Goal: Information Seeking & Learning: Check status

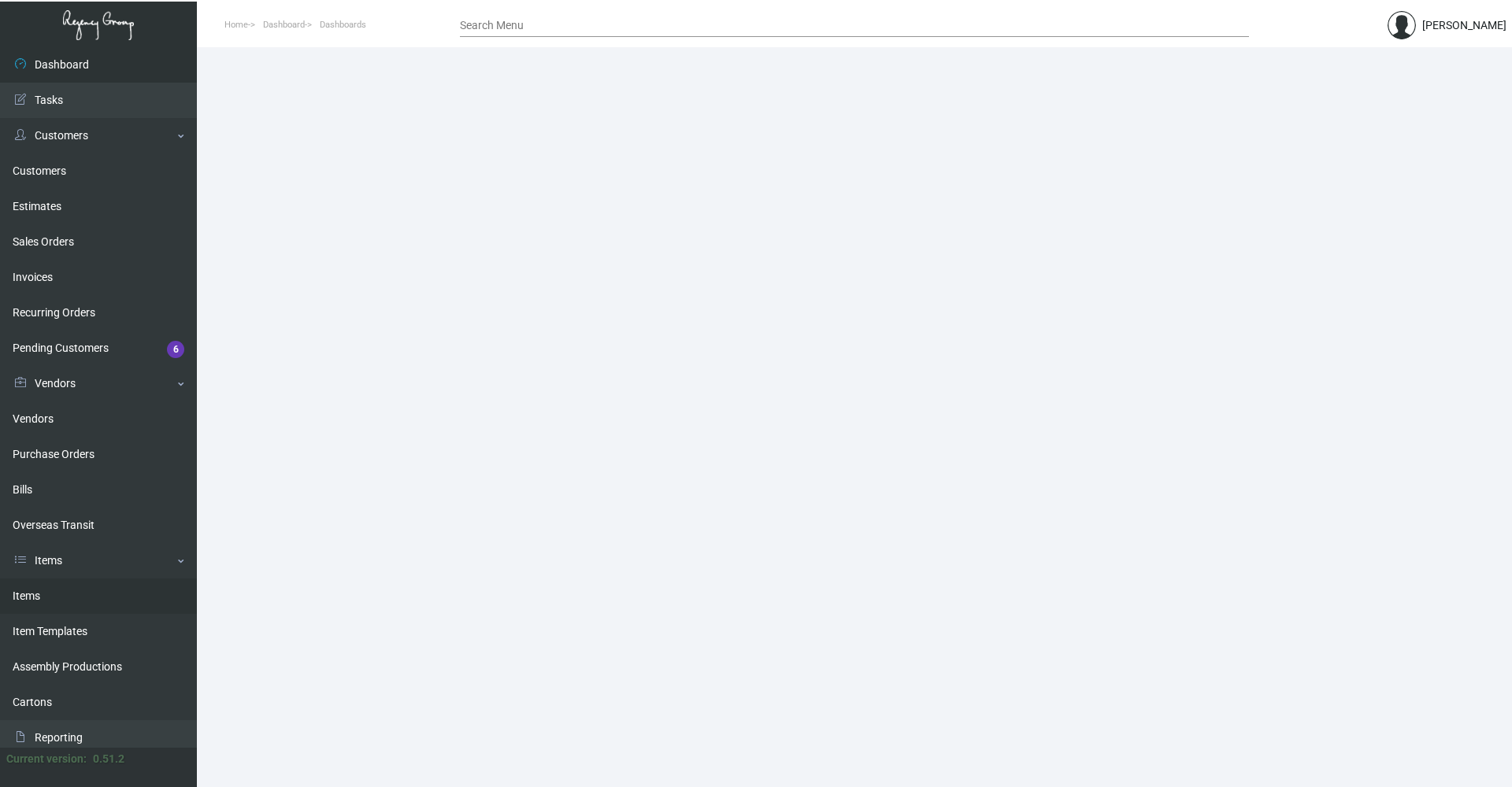
click at [64, 608] on link "Items" at bounding box center [99, 597] width 197 height 35
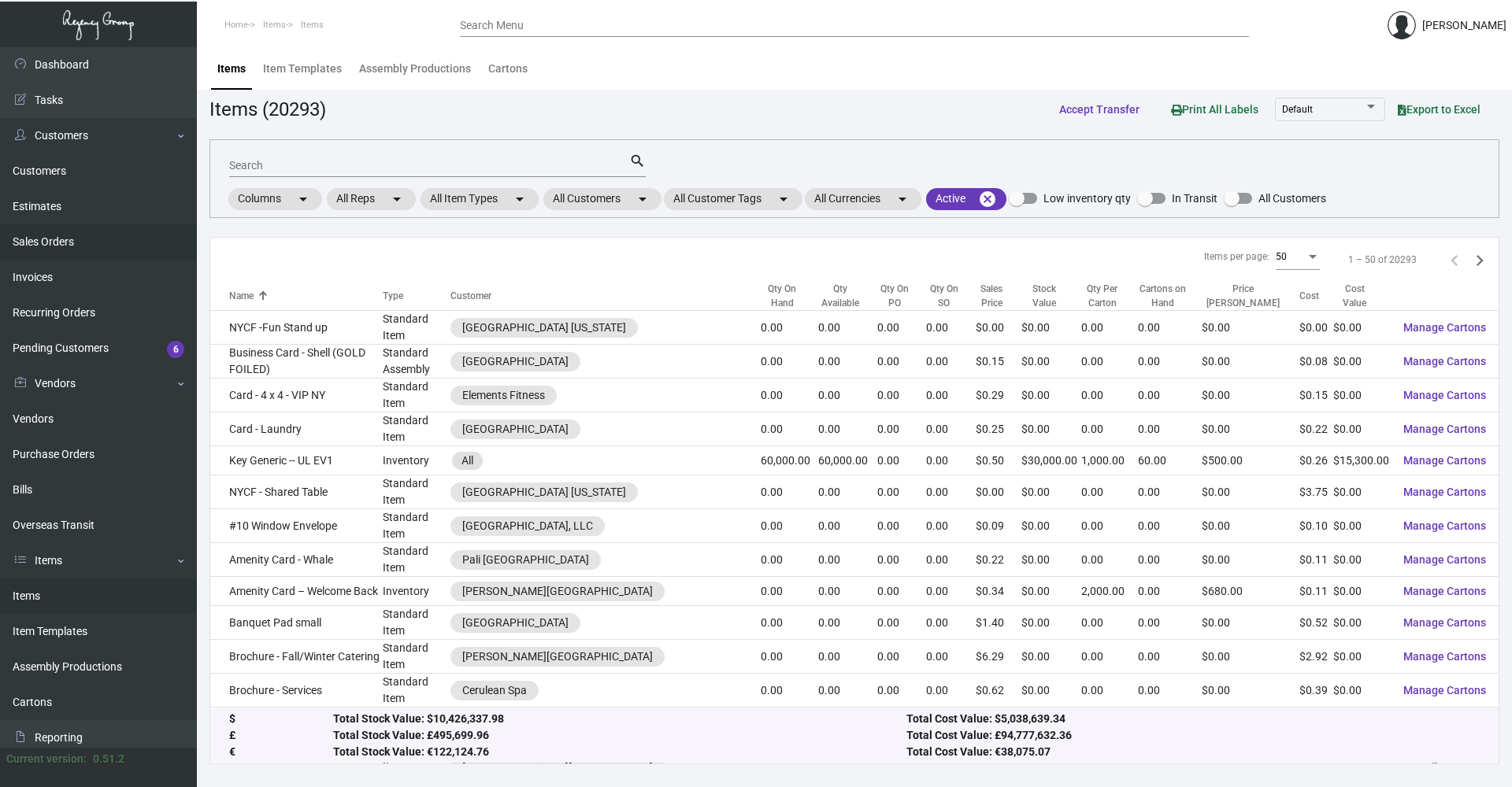
click at [50, 237] on link "Sales Orders" at bounding box center [99, 242] width 197 height 35
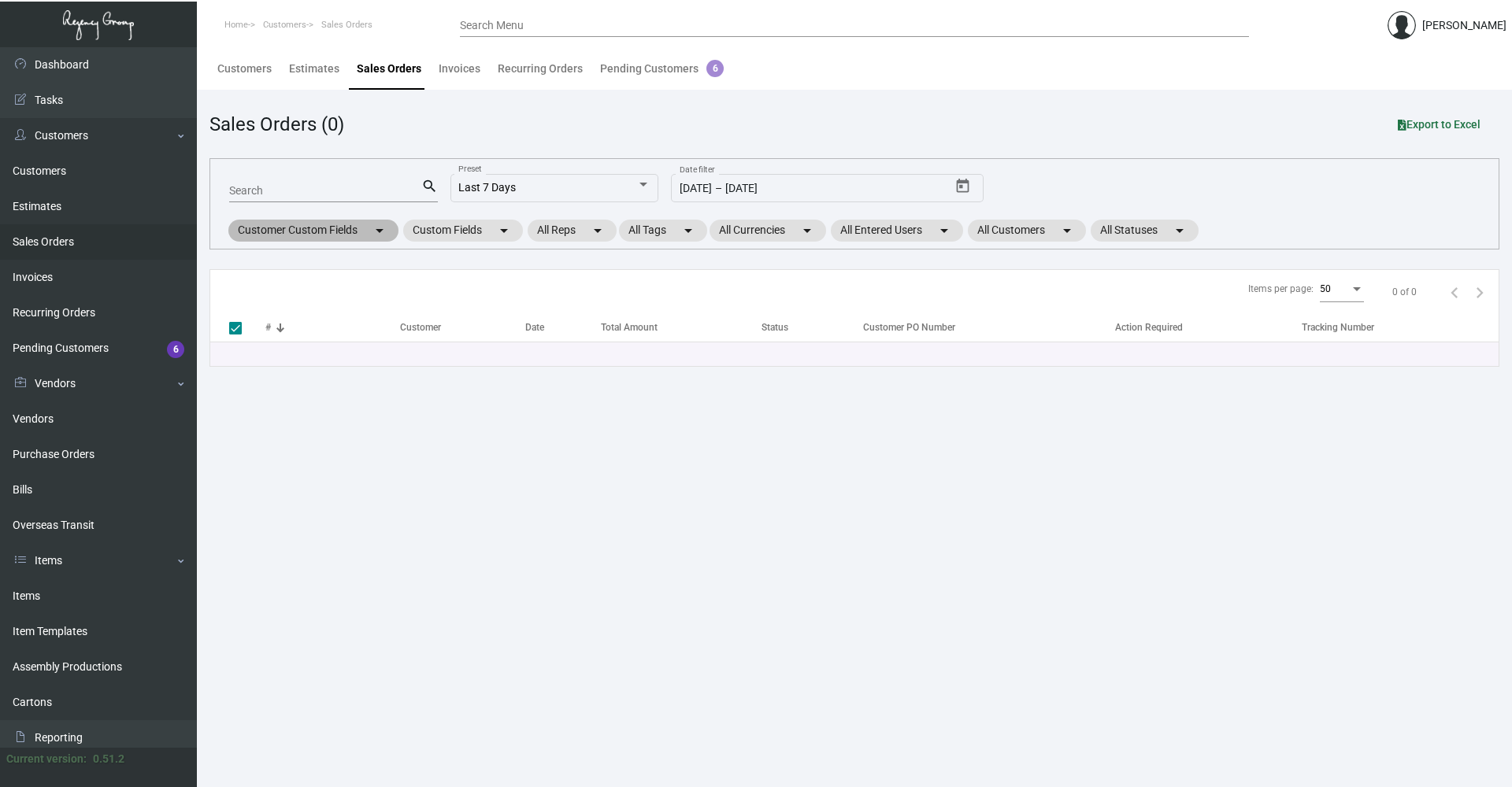
click at [317, 232] on mat-chip "Customer Custom Fields arrow_drop_down" at bounding box center [313, 230] width 170 height 22
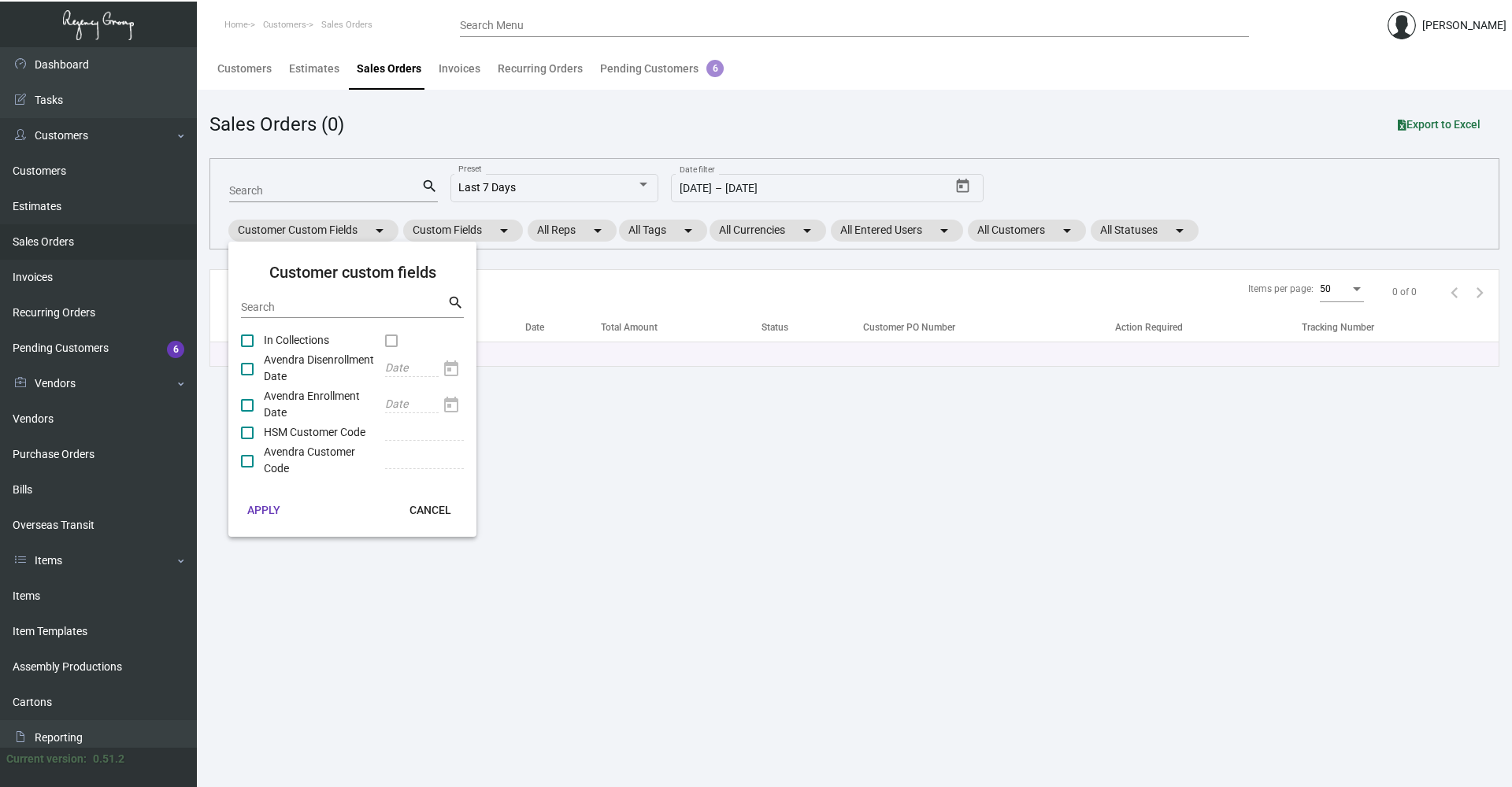
click at [449, 232] on div at bounding box center [756, 393] width 1512 height 787
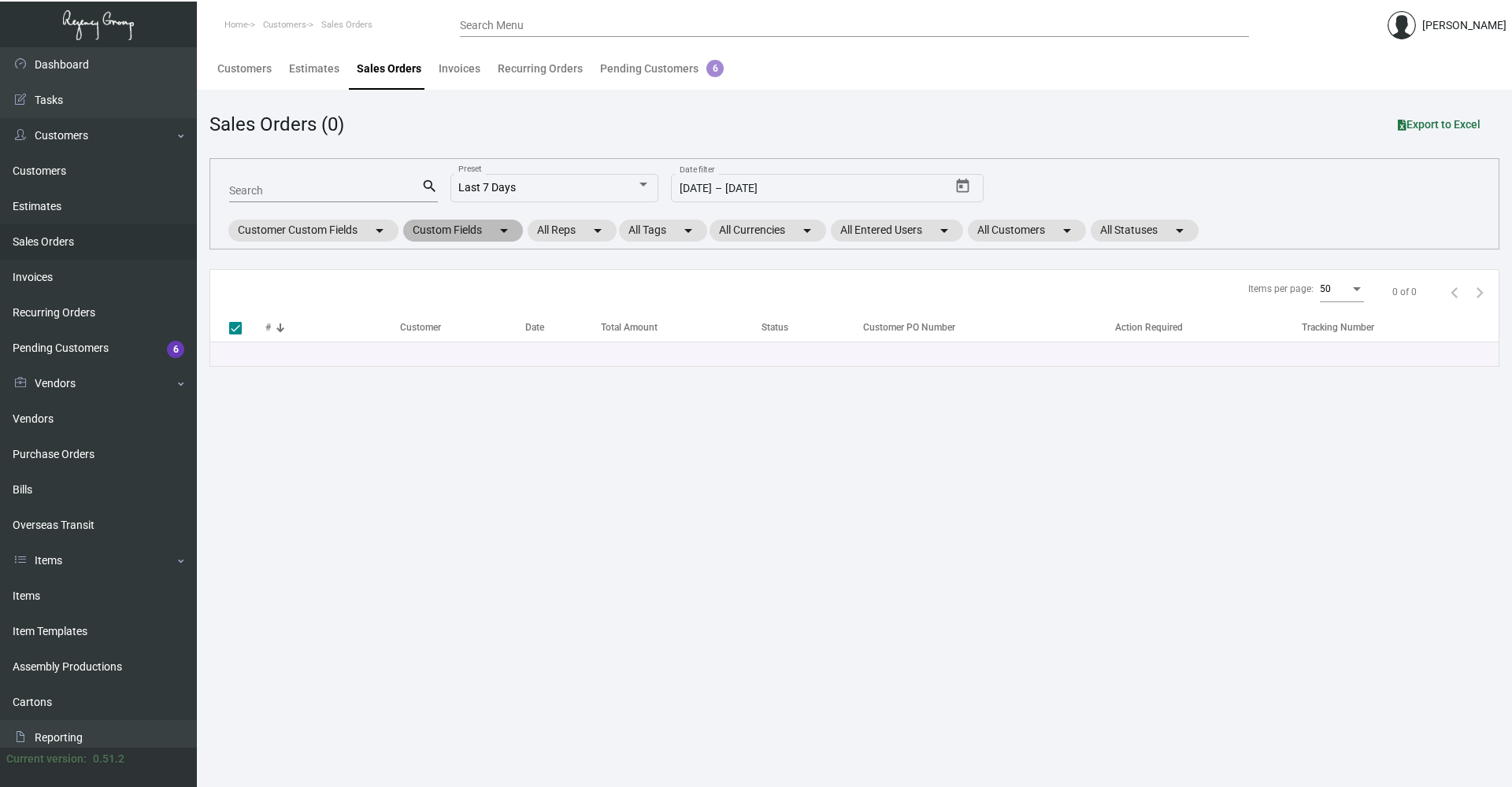
click at [449, 232] on mat-chip "Custom Fields arrow_drop_down" at bounding box center [462, 230] width 120 height 22
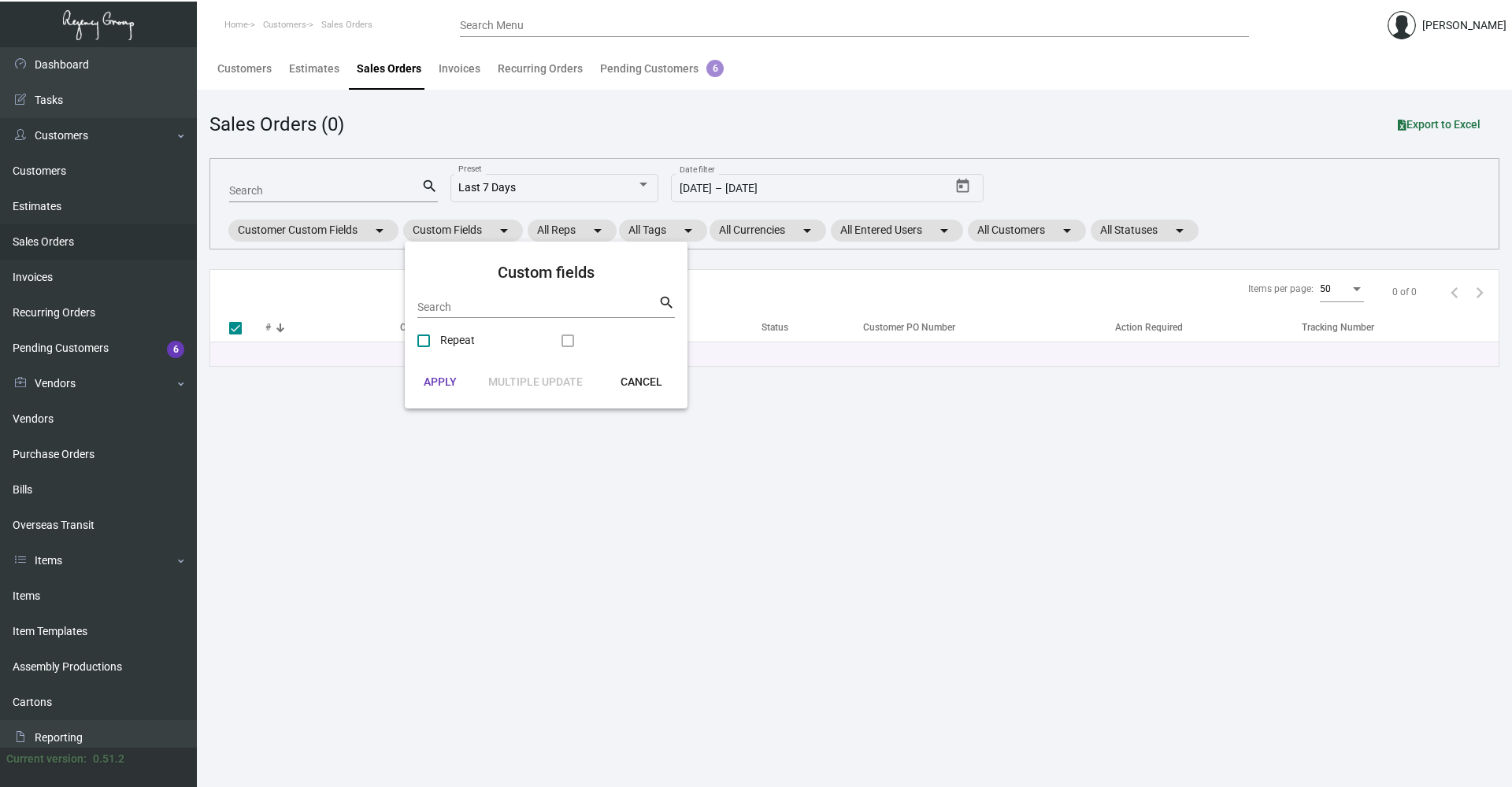
click at [731, 232] on div at bounding box center [756, 393] width 1512 height 787
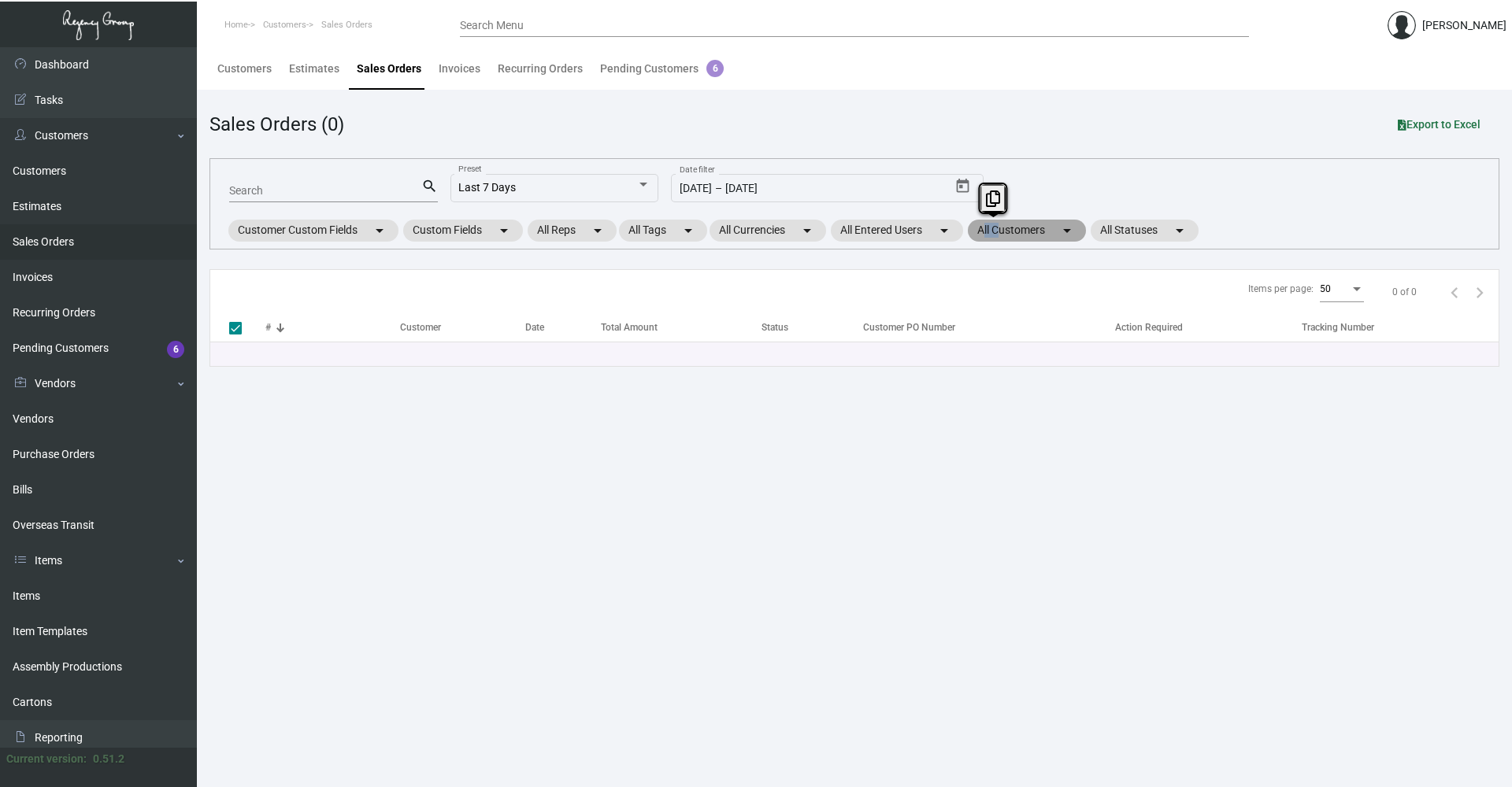
click at [731, 232] on mat-chip "All Customers arrow_drop_down" at bounding box center [1026, 230] width 118 height 22
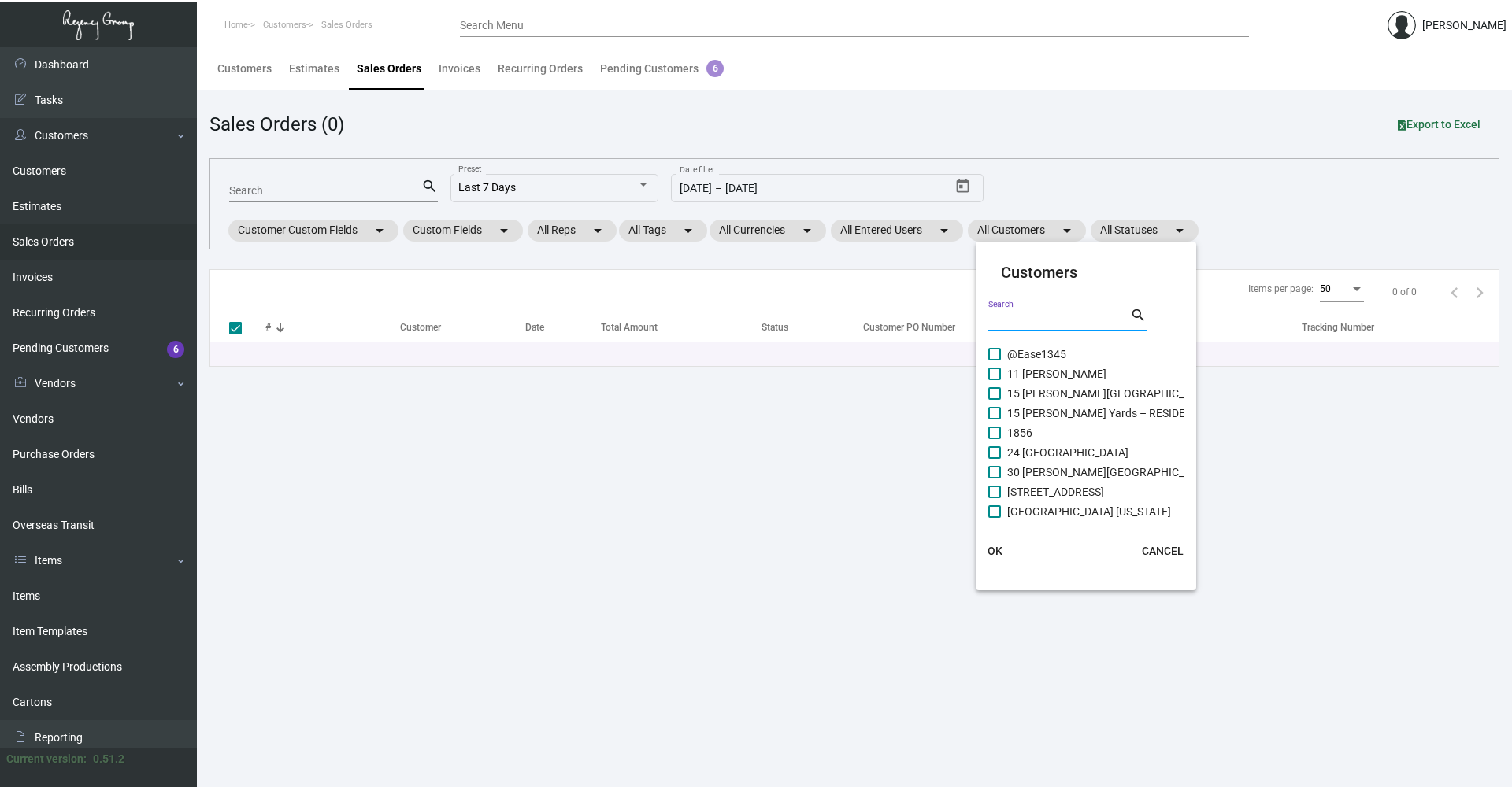
click at [731, 314] on input "Search" at bounding box center [1058, 320] width 141 height 13
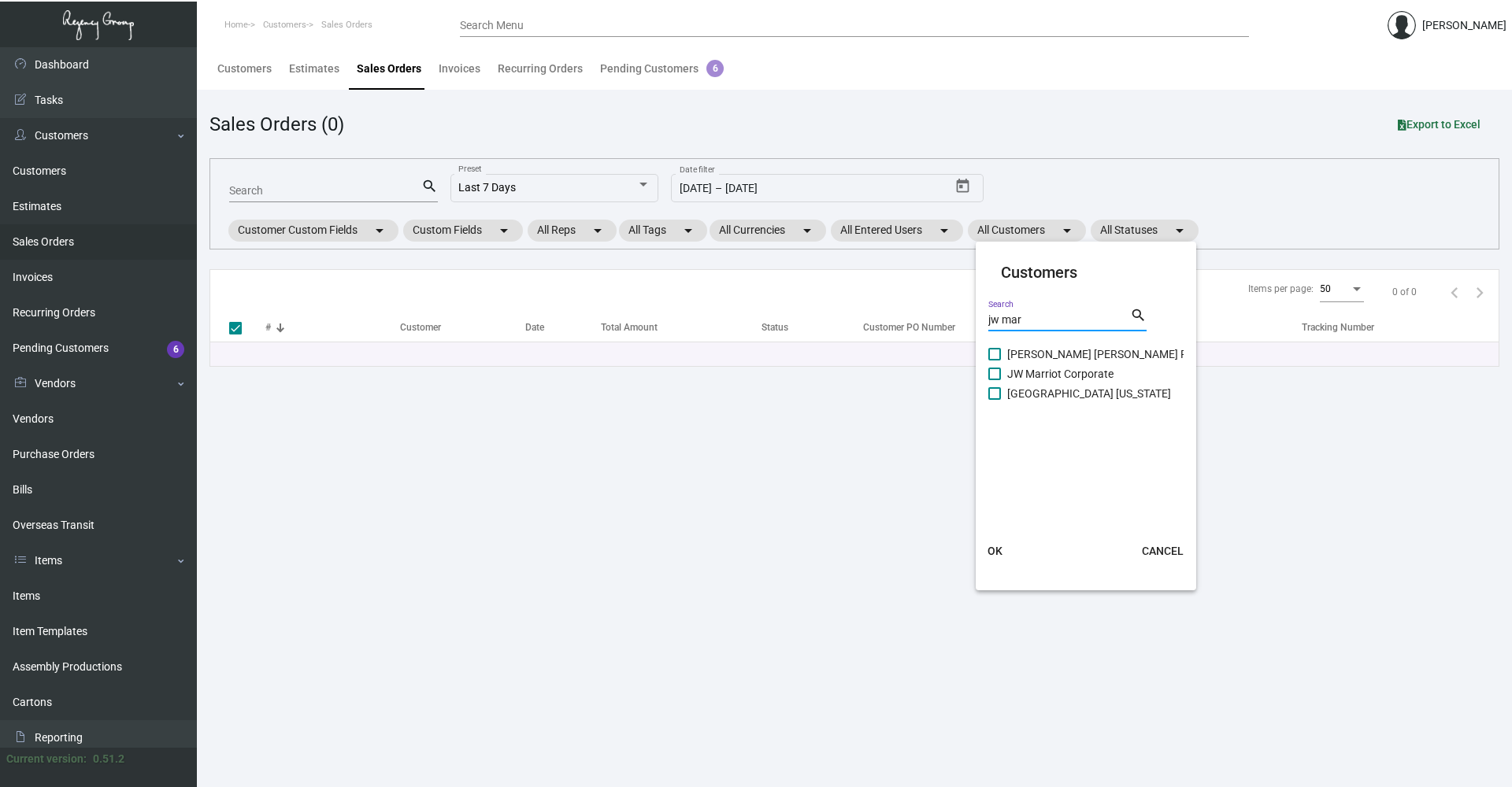
type input "jw mar"
click at [731, 355] on span "[PERSON_NAME] [PERSON_NAME] Plant Riverside" at bounding box center [1131, 354] width 246 height 19
click at [731, 361] on input "[PERSON_NAME] [PERSON_NAME] Plant Riverside" at bounding box center [994, 361] width 1 height 1
checkbox input "true"
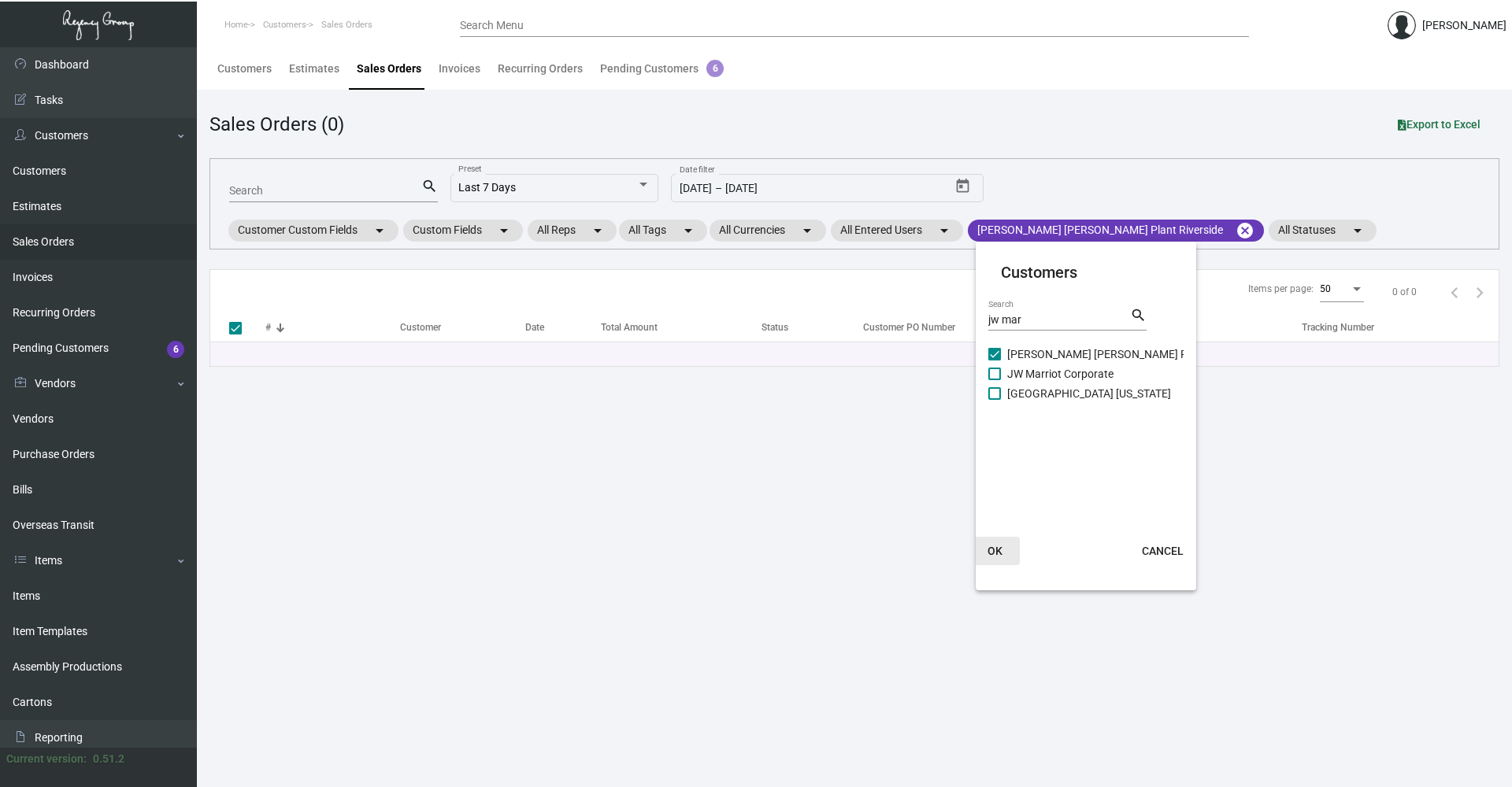
click at [731, 559] on button "OK" at bounding box center [995, 551] width 51 height 28
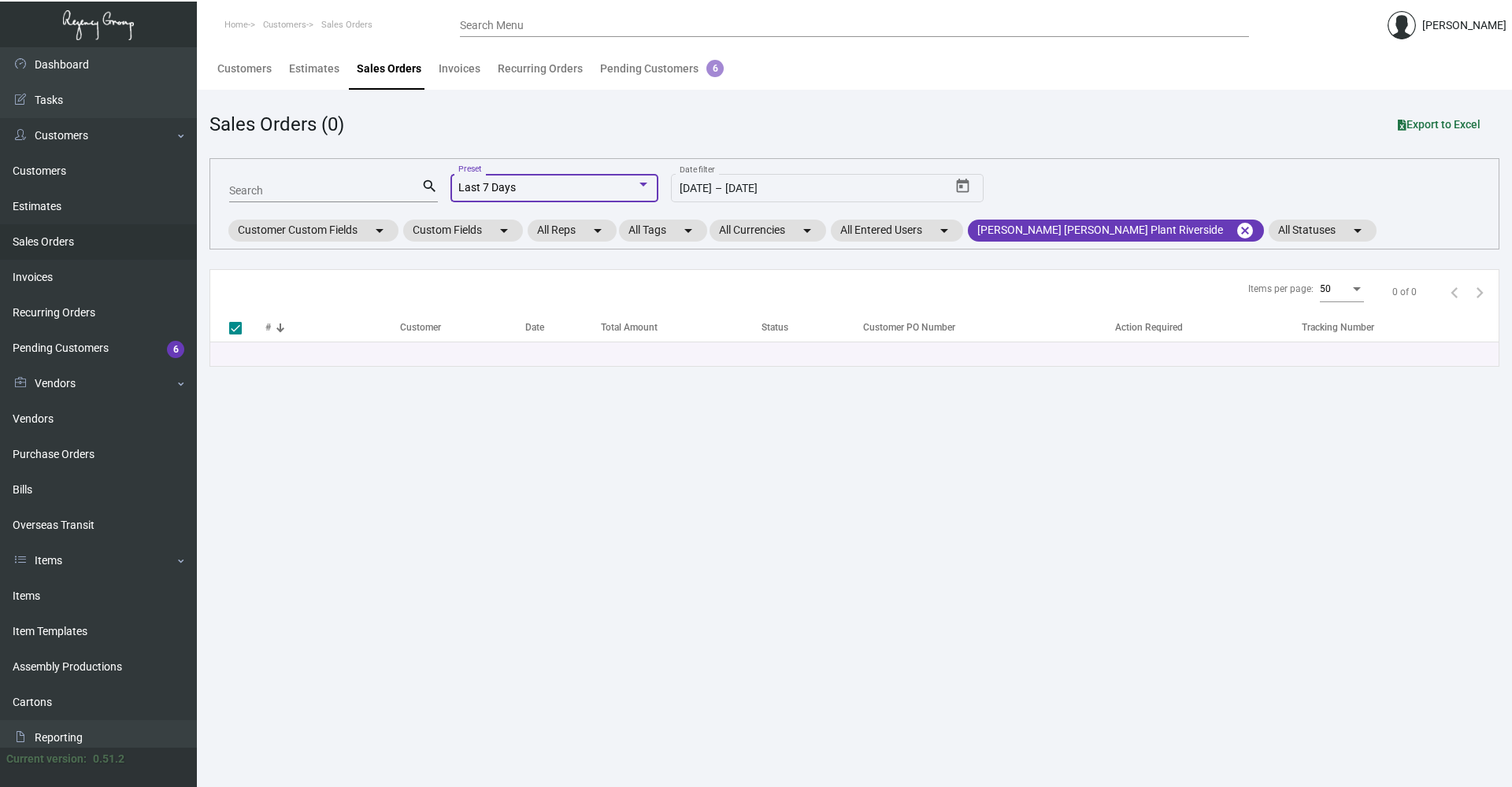
click at [564, 182] on div "Last 7 Days" at bounding box center [547, 188] width 178 height 13
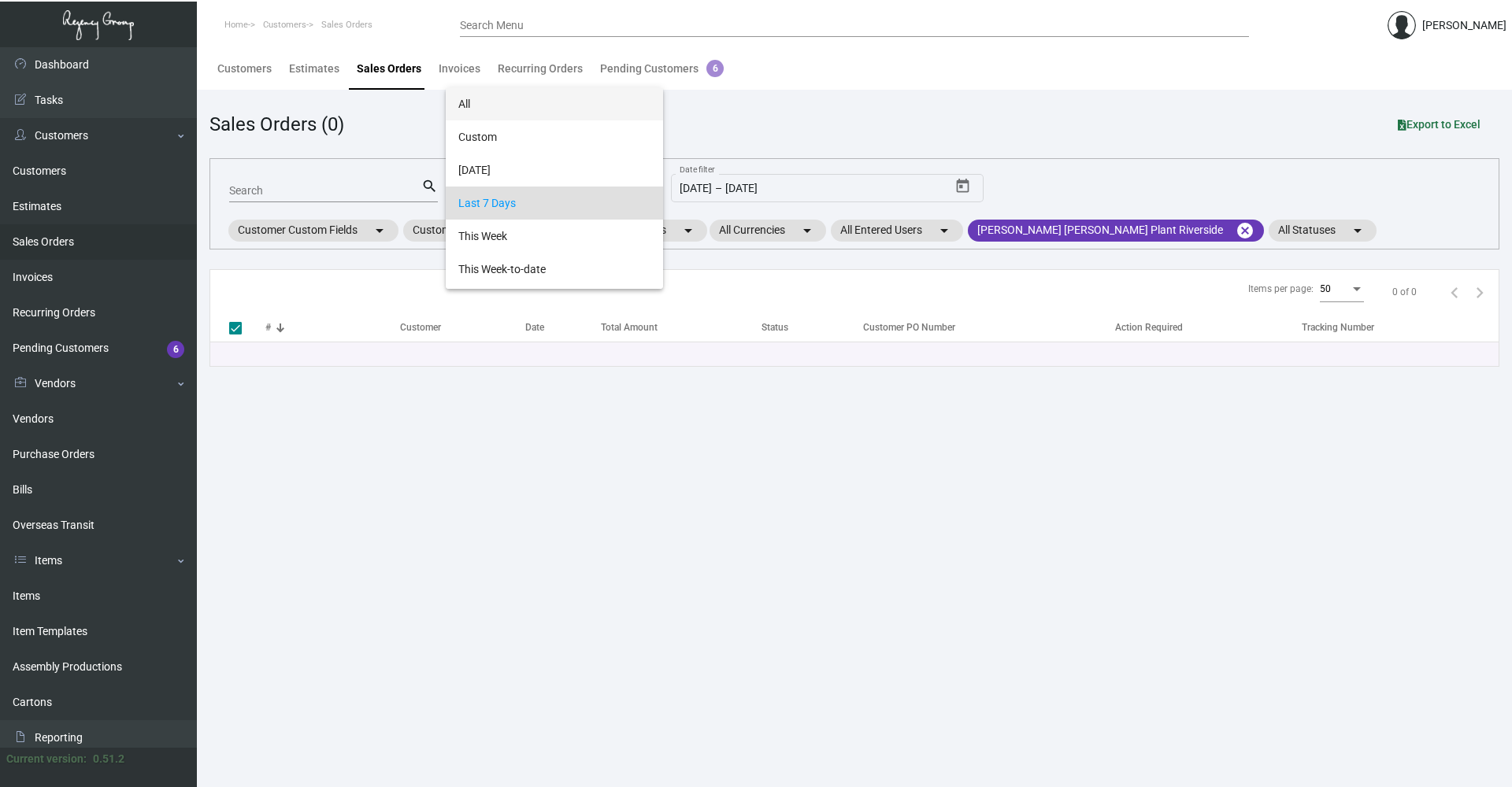
click at [497, 105] on span "All" at bounding box center [554, 104] width 192 height 33
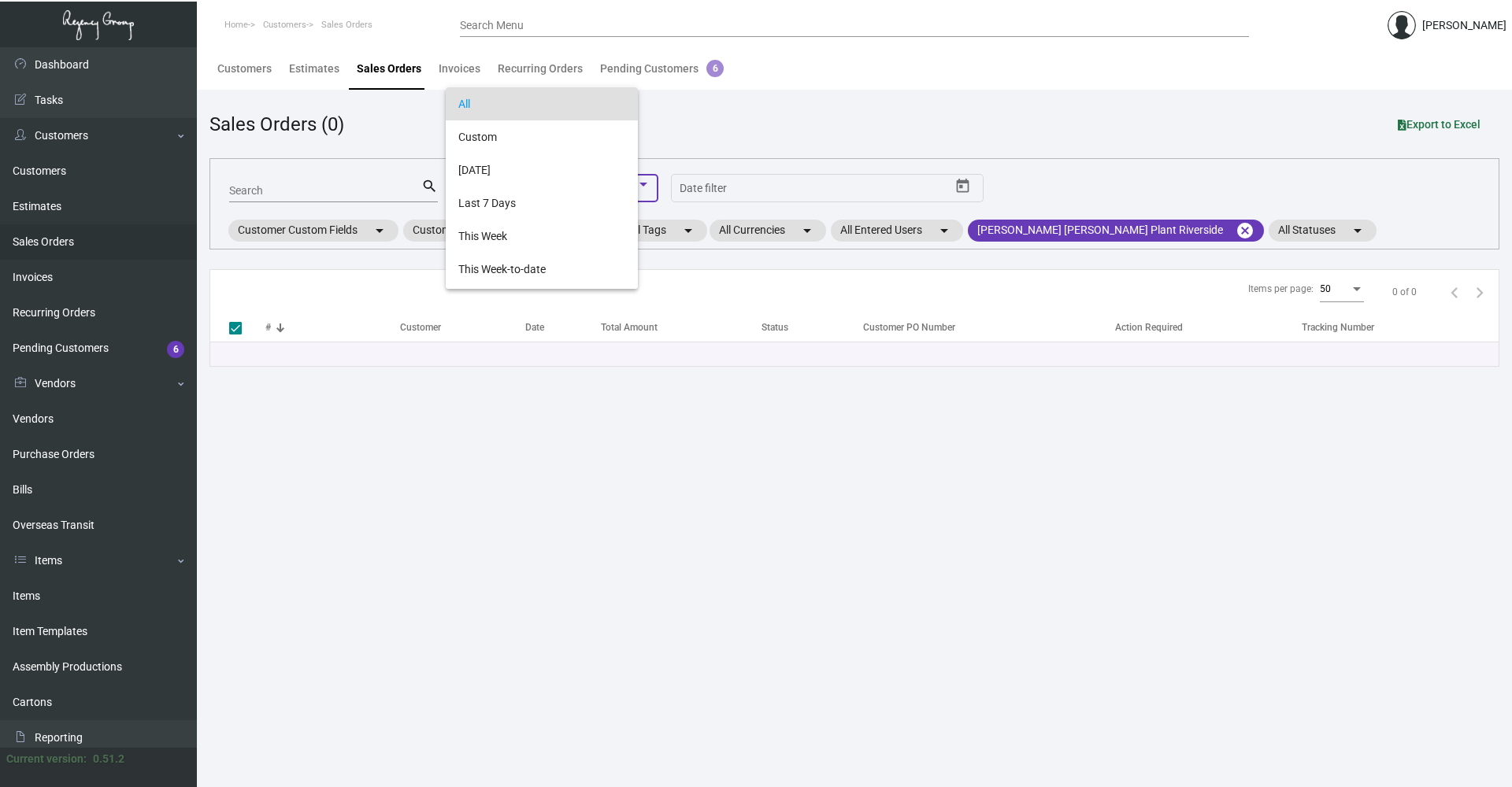
checkbox input "false"
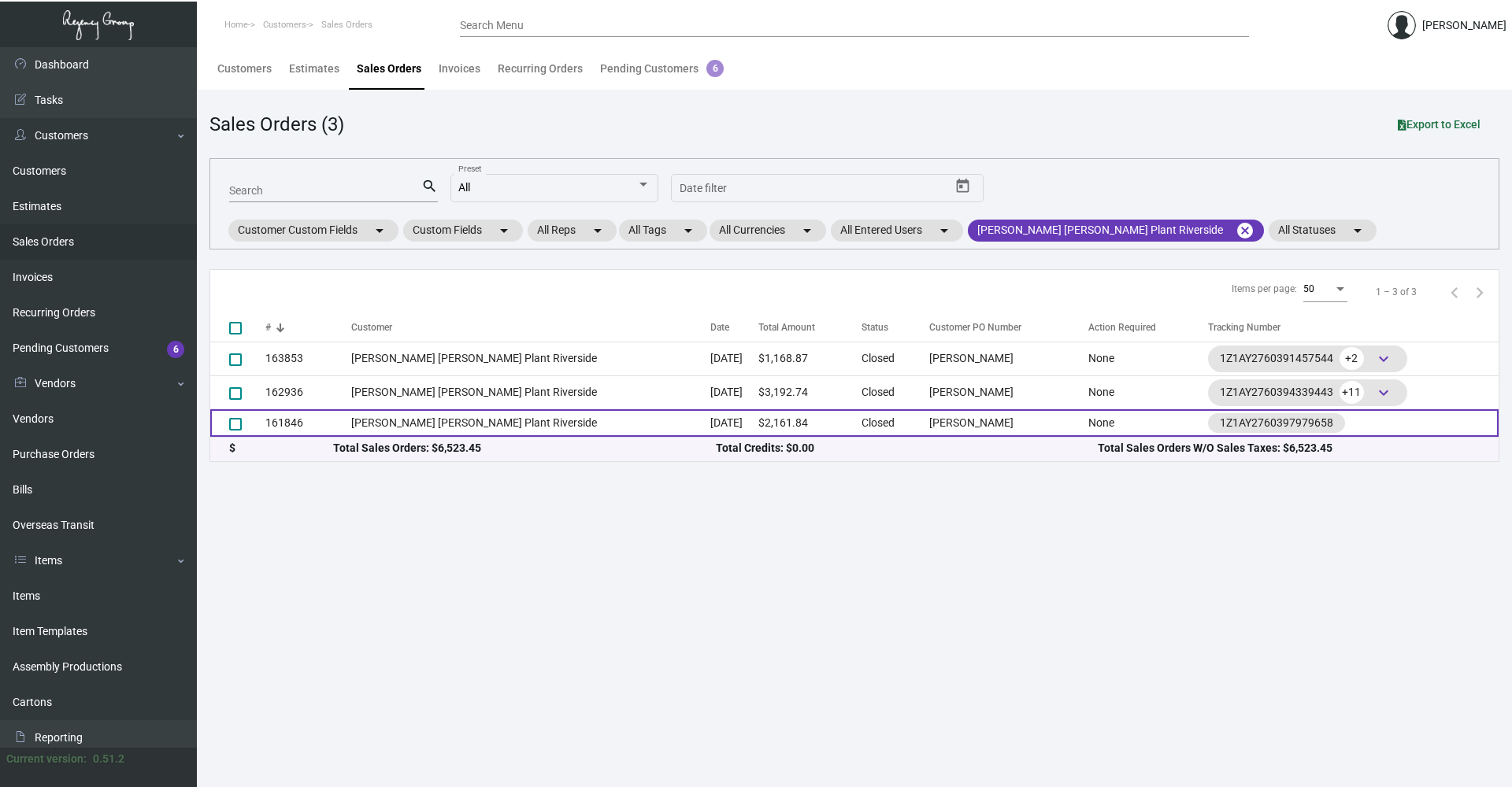
click at [497, 427] on td "[PERSON_NAME] [PERSON_NAME] Plant Riverside" at bounding box center [530, 423] width 358 height 27
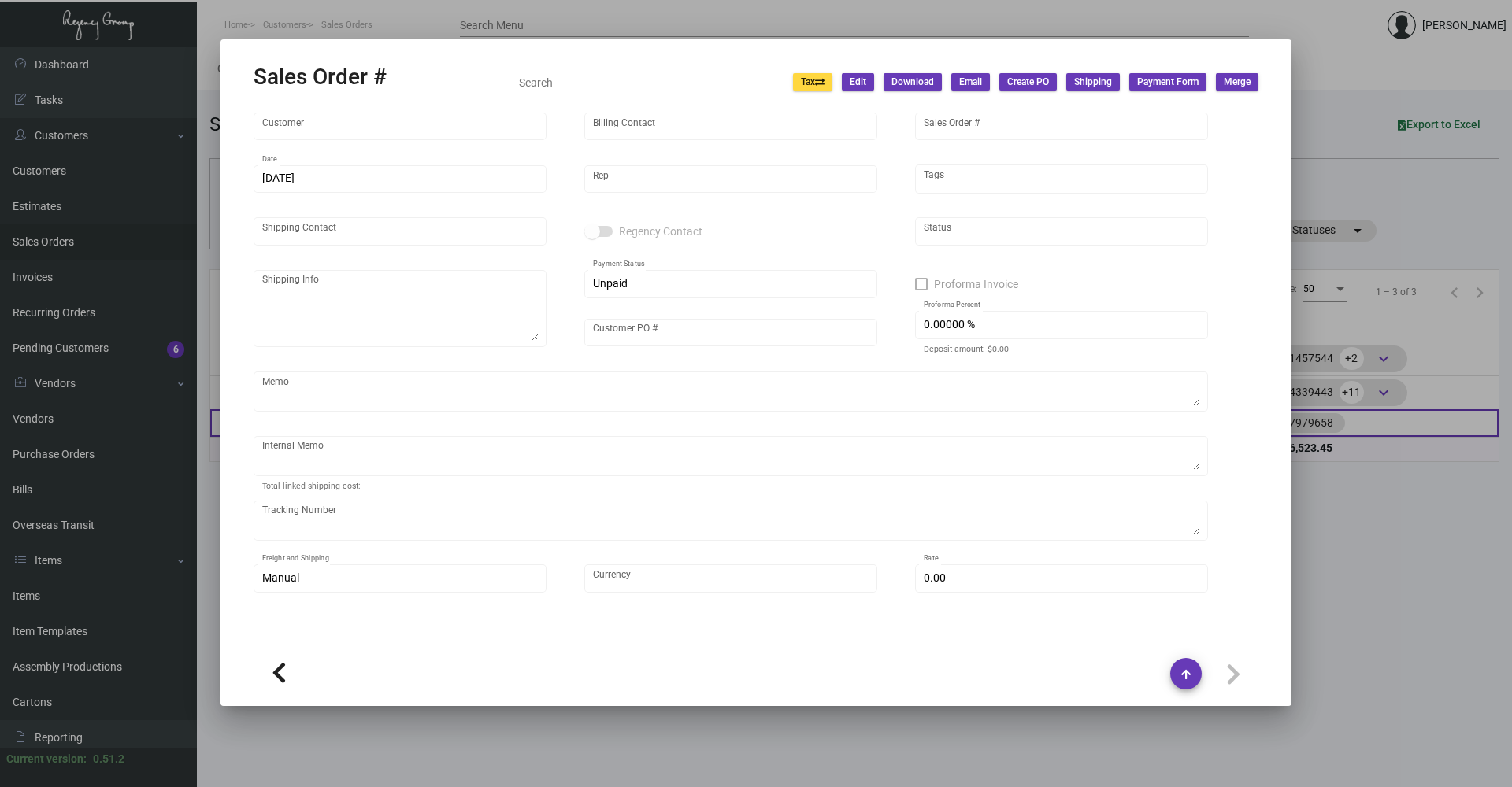
type input "[PERSON_NAME] [PERSON_NAME] Plant Riverside"
type input "[PERSON_NAME]"
type input "161846"
type input "[DATE]"
type input "[PERSON_NAME]"
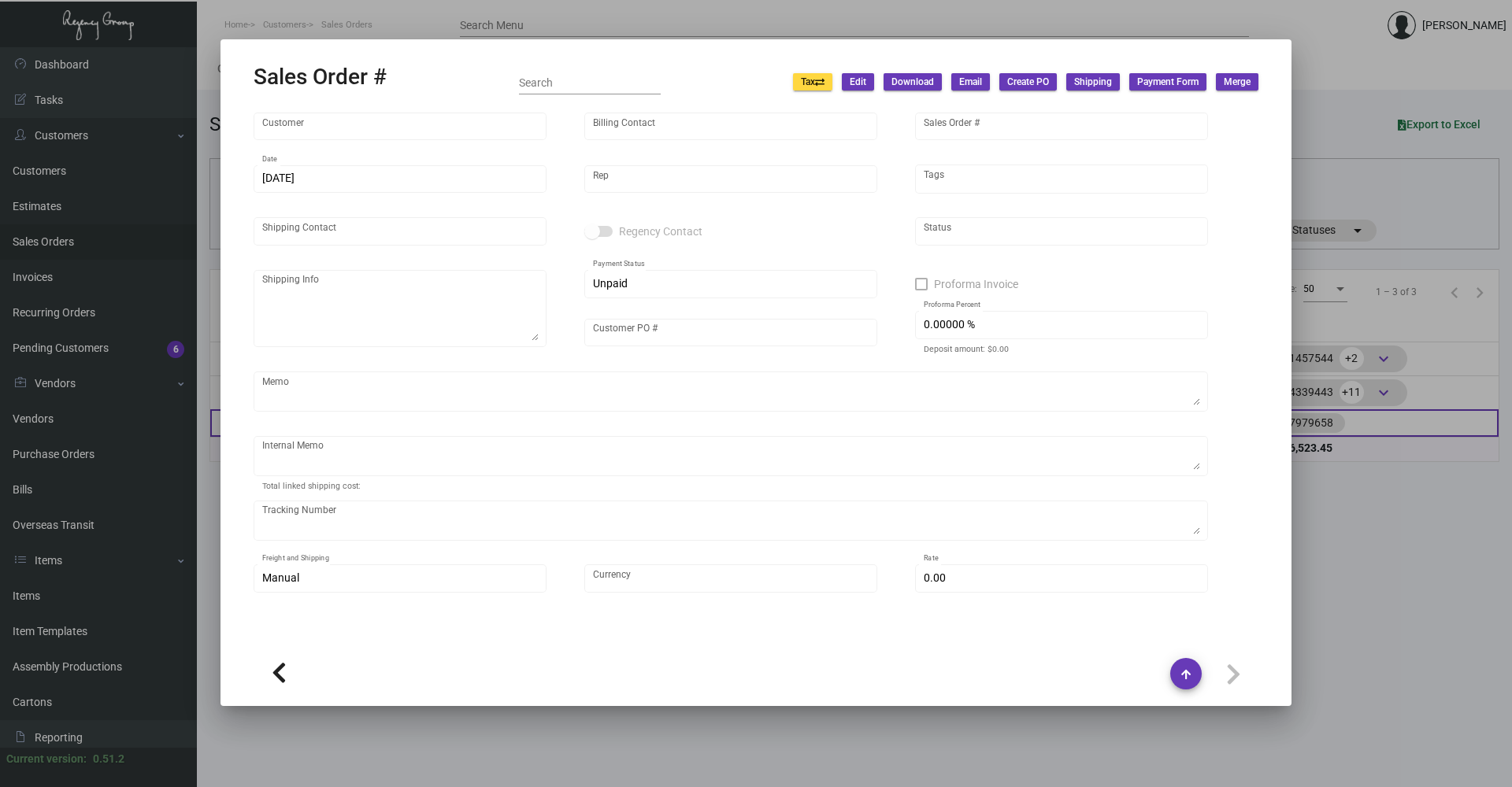
type input "[PERSON_NAME]"
type textarea "[PERSON_NAME] [PERSON_NAME][GEOGRAPHIC_DATA] [GEOGRAPHIC_DATA] - [GEOGRAPHIC_DA…"
type input "[PERSON_NAME]"
checkbox input "true"
type input "50.00000 %"
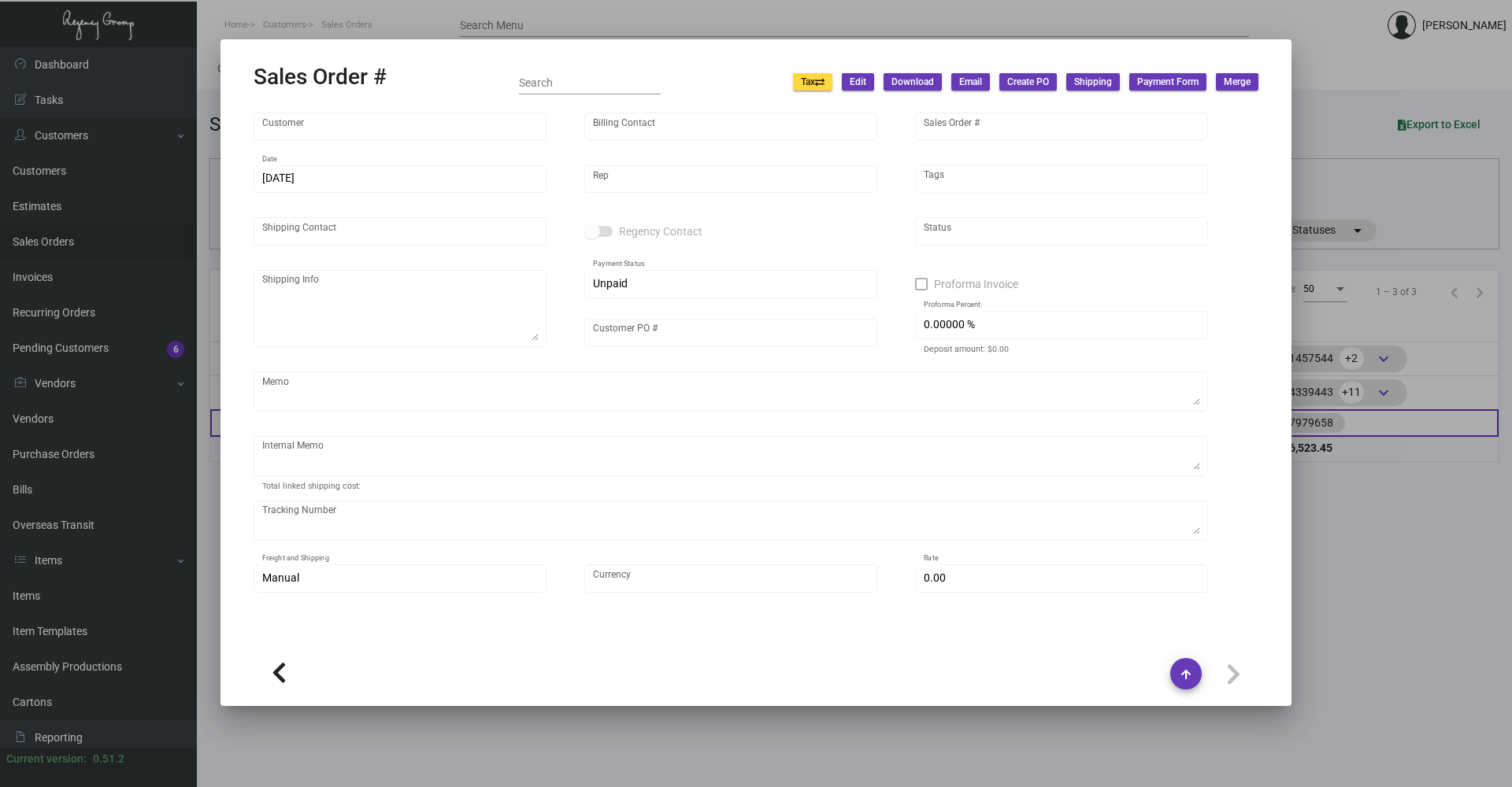
type textarea "8.12 - SO requested for deposit. [DATE] Down-payment check rec'd $1,996.00 110.…"
type input "United States Dollar $"
type input "$ 165.84"
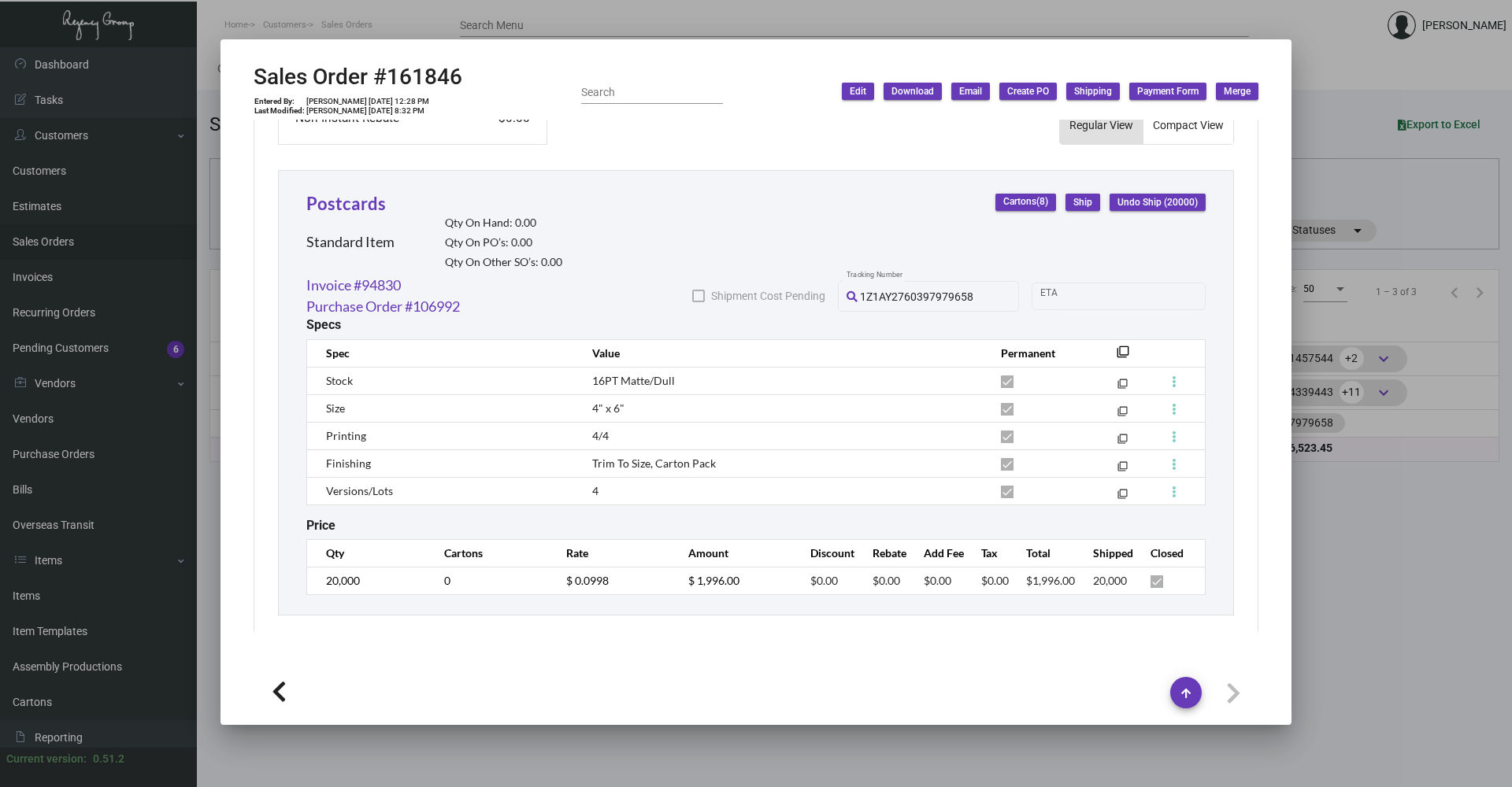
scroll to position [354, 0]
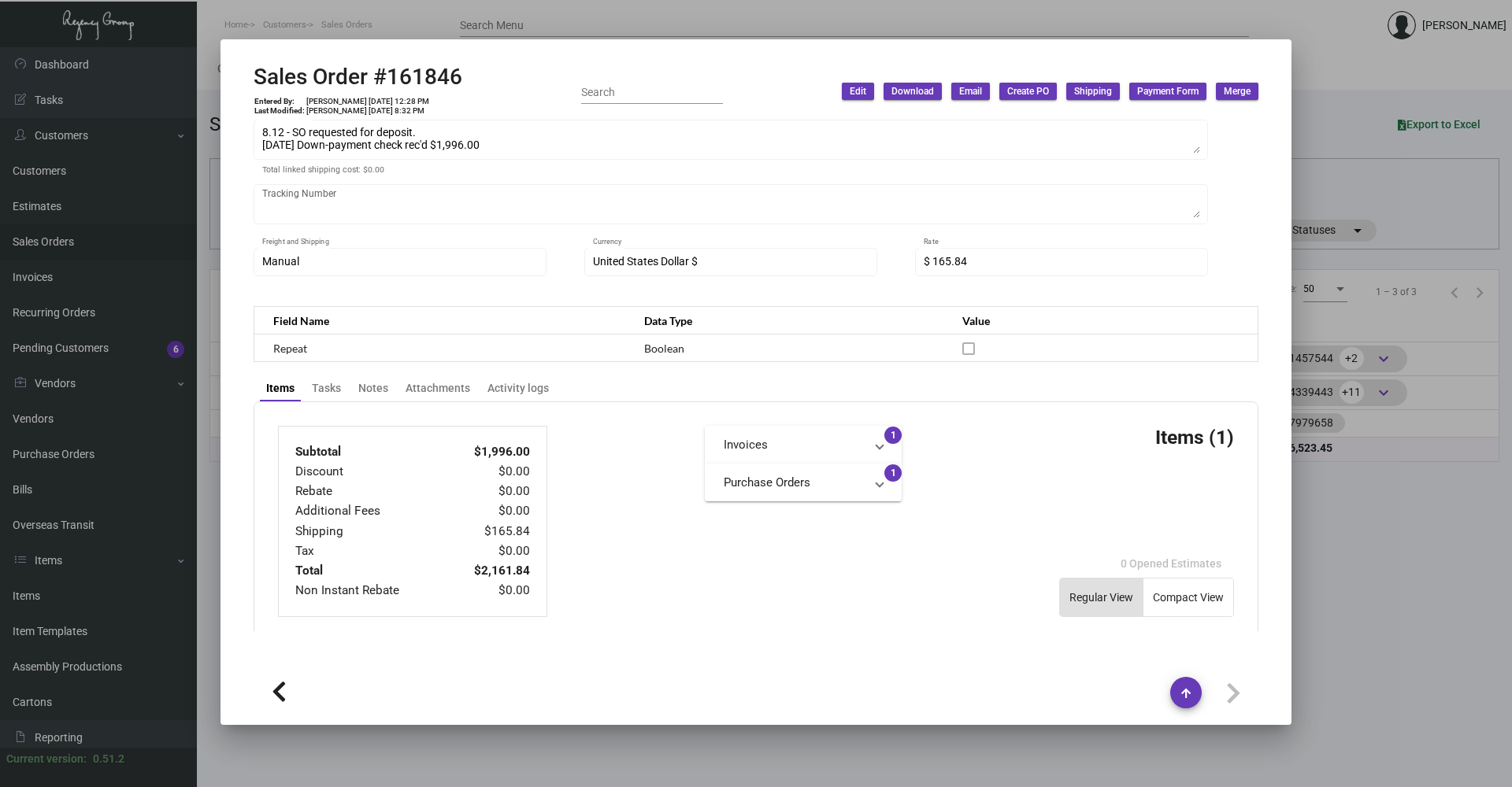
click at [731, 528] on div at bounding box center [756, 393] width 1512 height 787
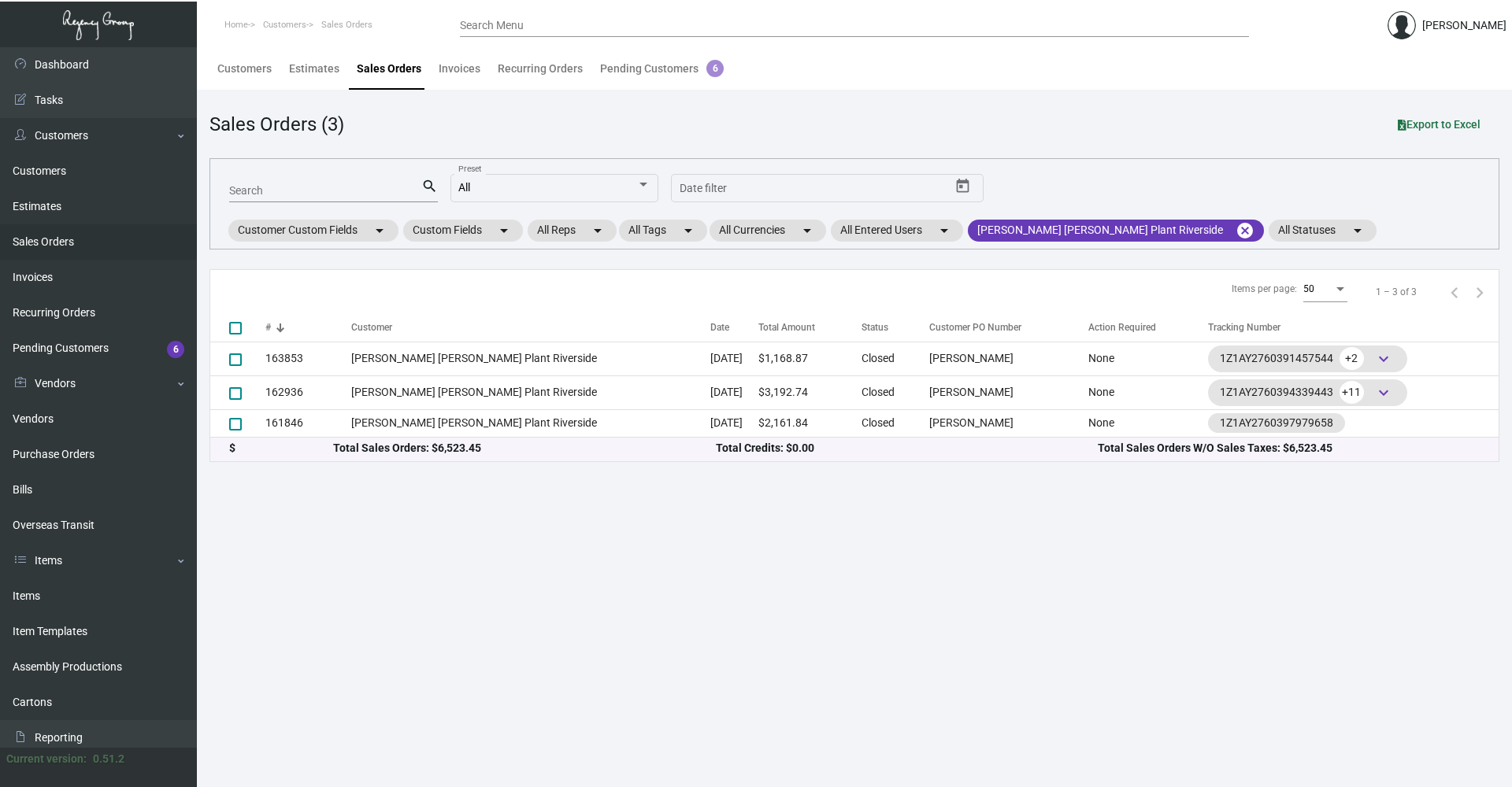
click at [632, 481] on main "Customers Estimates Sales Orders Invoices Recurring Orders Pending Customers 6 …" at bounding box center [855, 416] width 1316 height 740
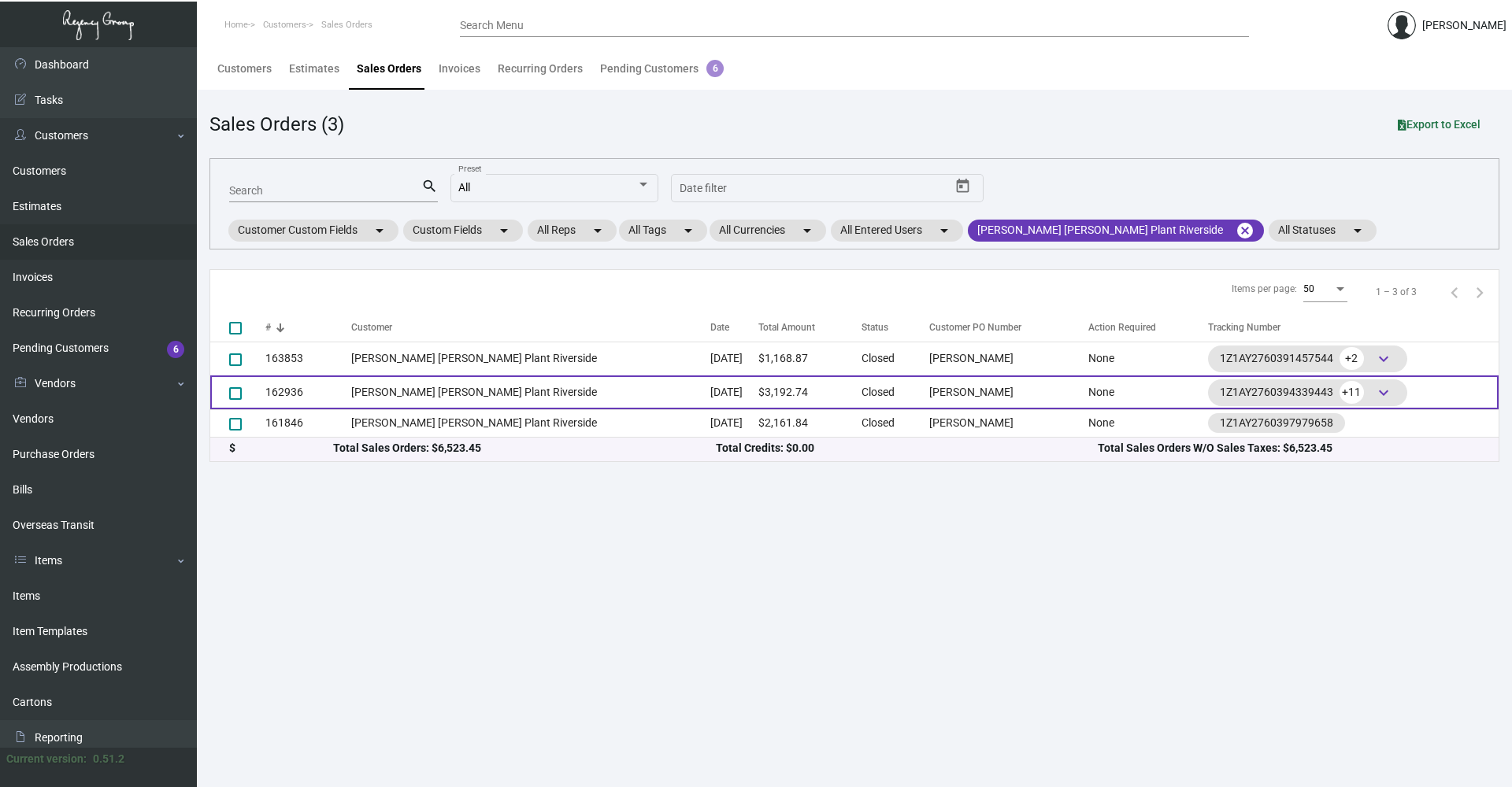
click at [458, 405] on td "[PERSON_NAME] [PERSON_NAME] Plant Riverside" at bounding box center [530, 392] width 358 height 34
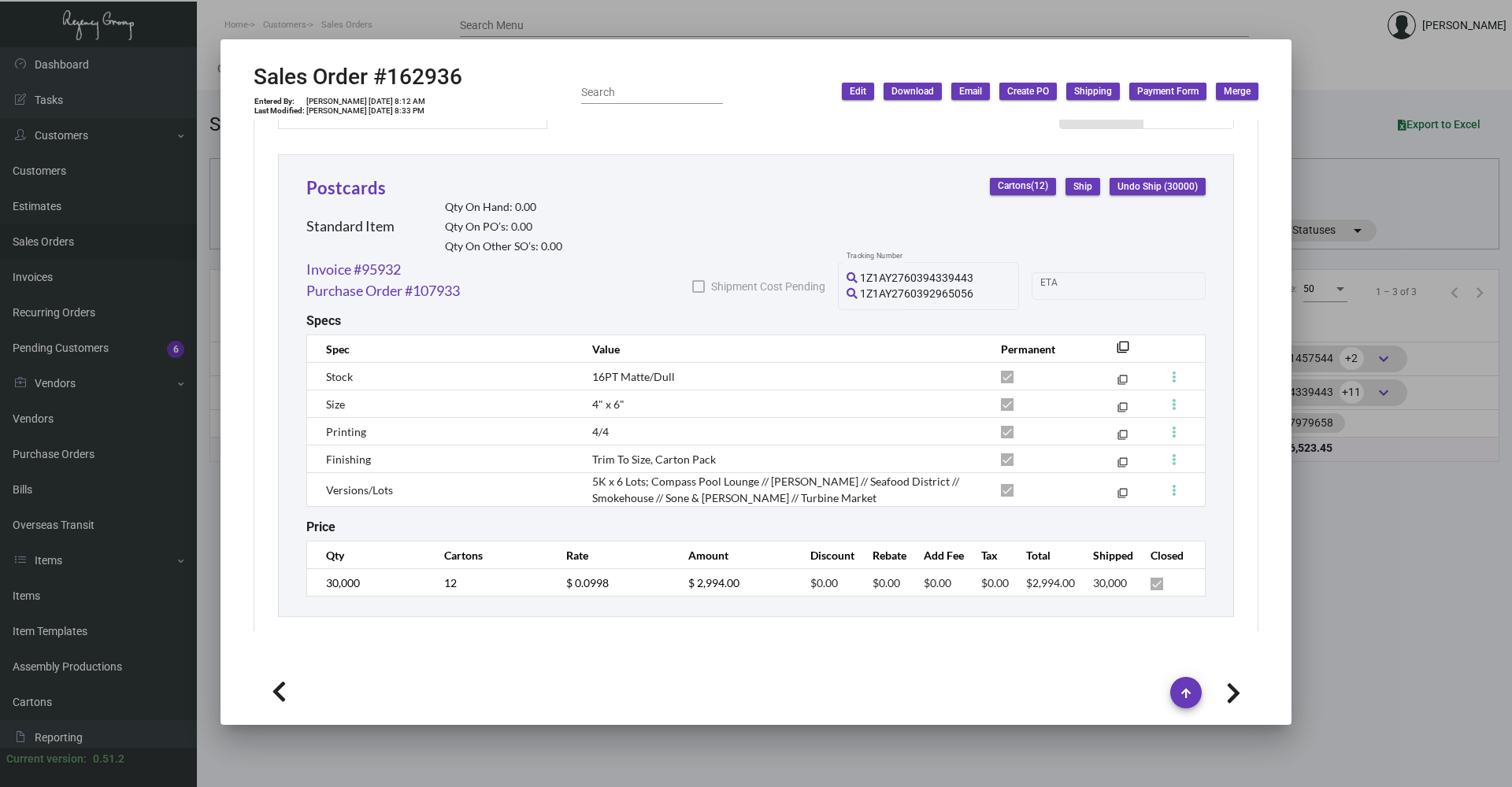
scroll to position [844, 0]
click at [731, 624] on div at bounding box center [756, 393] width 1512 height 787
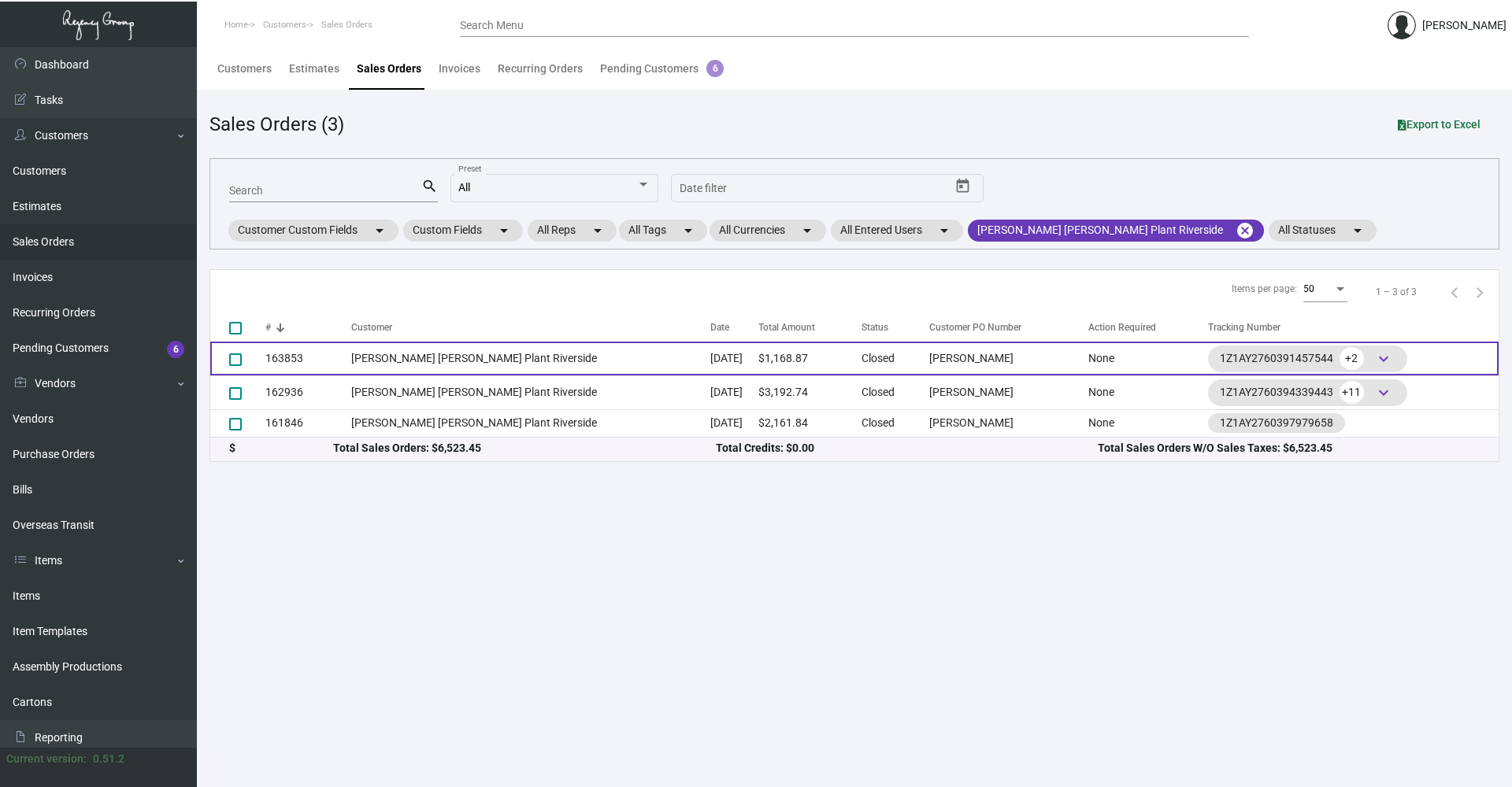
click at [346, 359] on td "163853" at bounding box center [308, 358] width 86 height 34
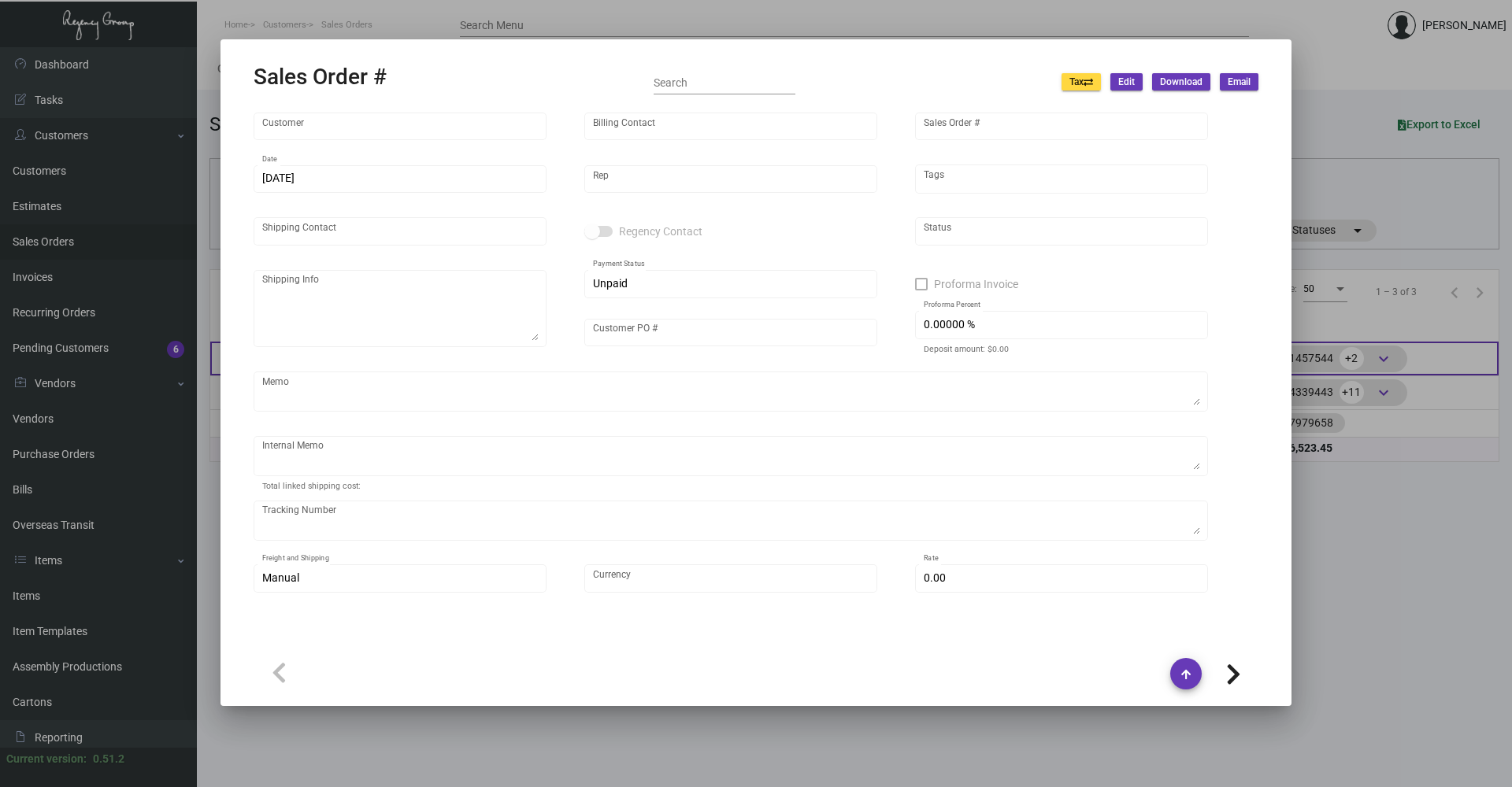
type input "[PERSON_NAME] [PERSON_NAME] Plant Riverside"
type input "[PERSON_NAME]"
type input "163853"
type input "[DATE]"
type input "[PERSON_NAME]"
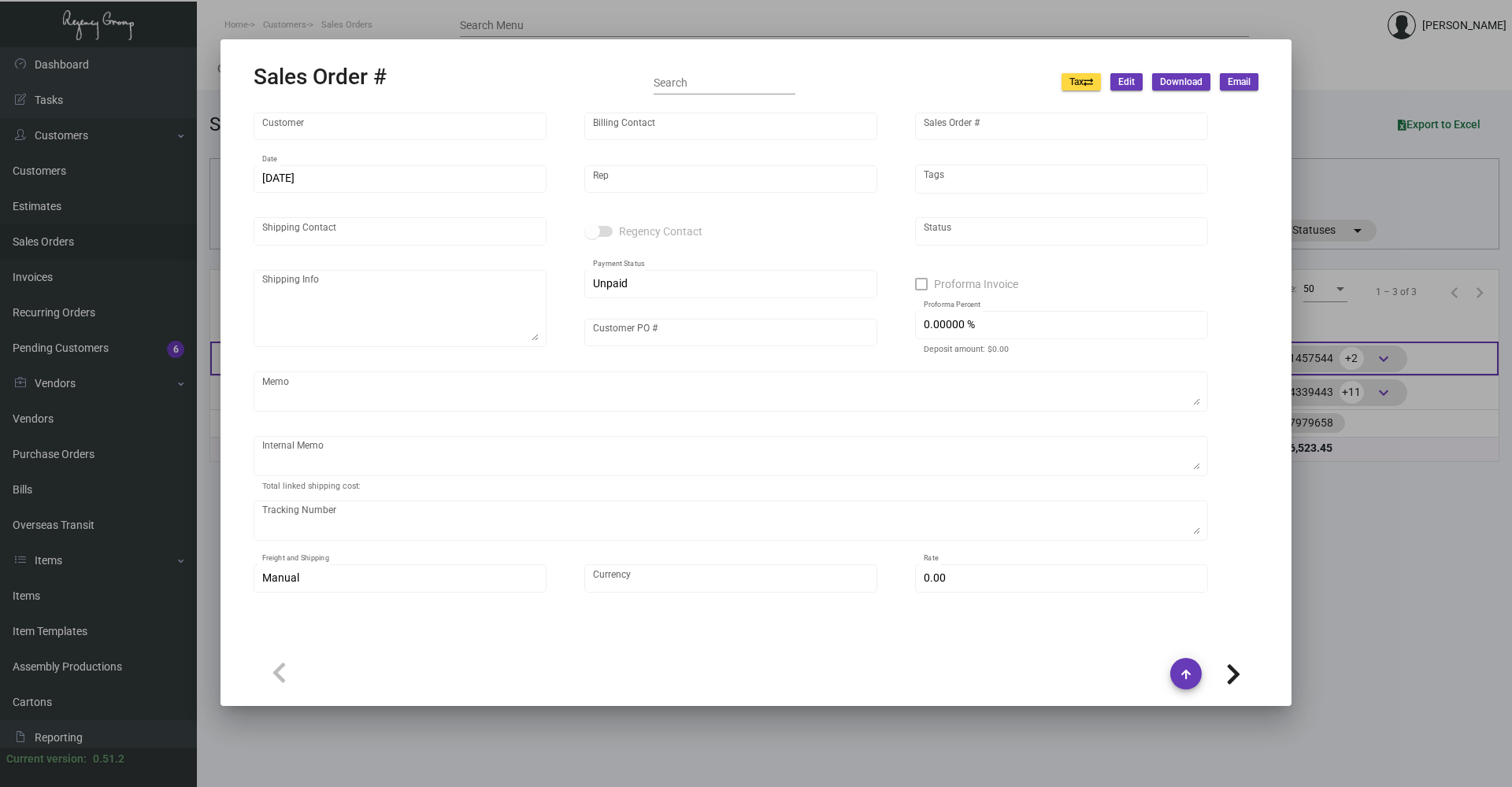
type input "[PERSON_NAME]"
type textarea "JW Mariott Savannah Plant Riverside - [PERSON_NAME] [STREET_ADDRESS]"
type input "[PERSON_NAME]"
checkbox input "true"
type input "100.00000 %"
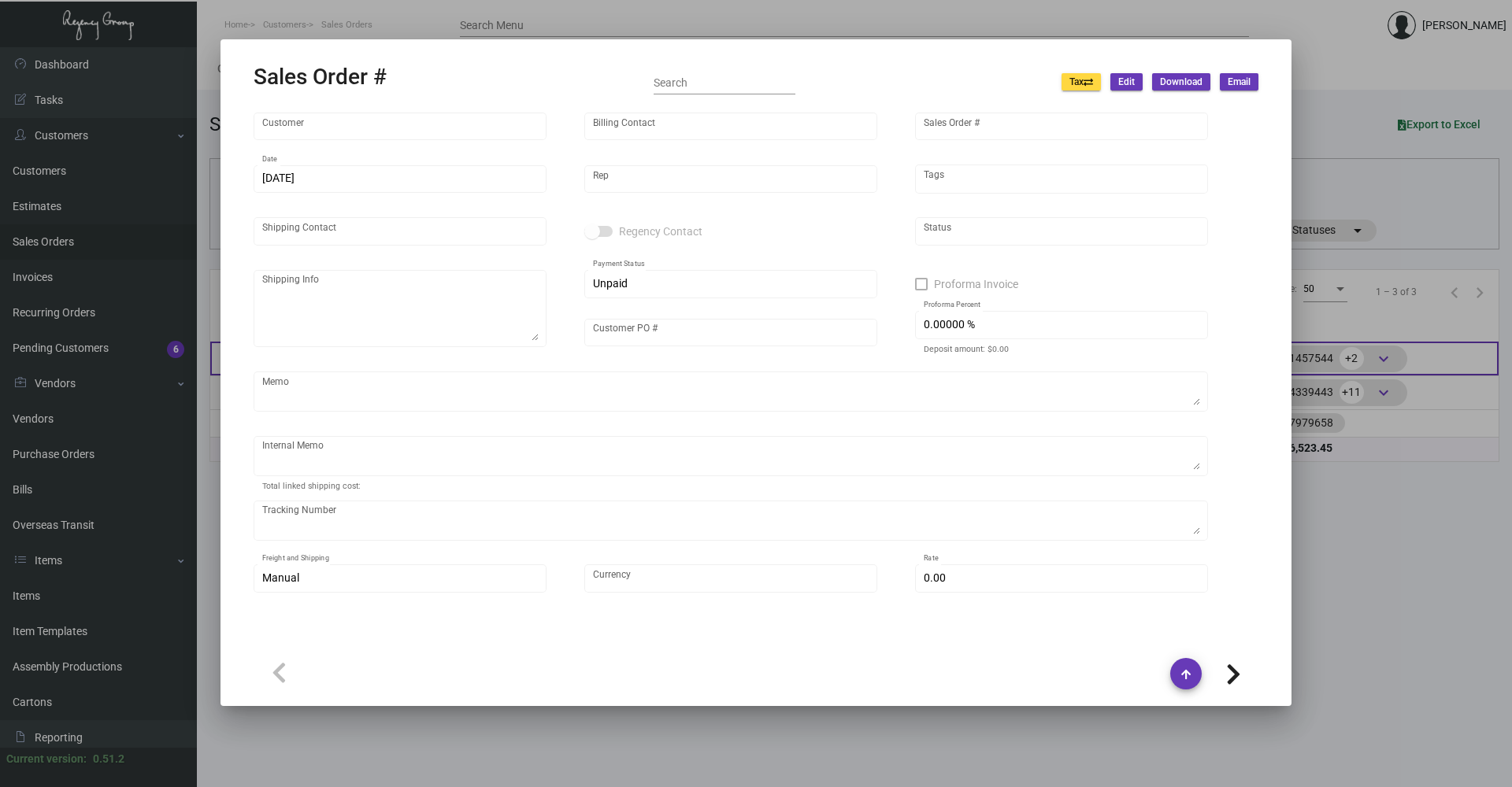
type textarea "Customer Email Attached~ // SO generated for payment first before processing pe…"
type input "United States Dollar $"
type input "$ 69.87"
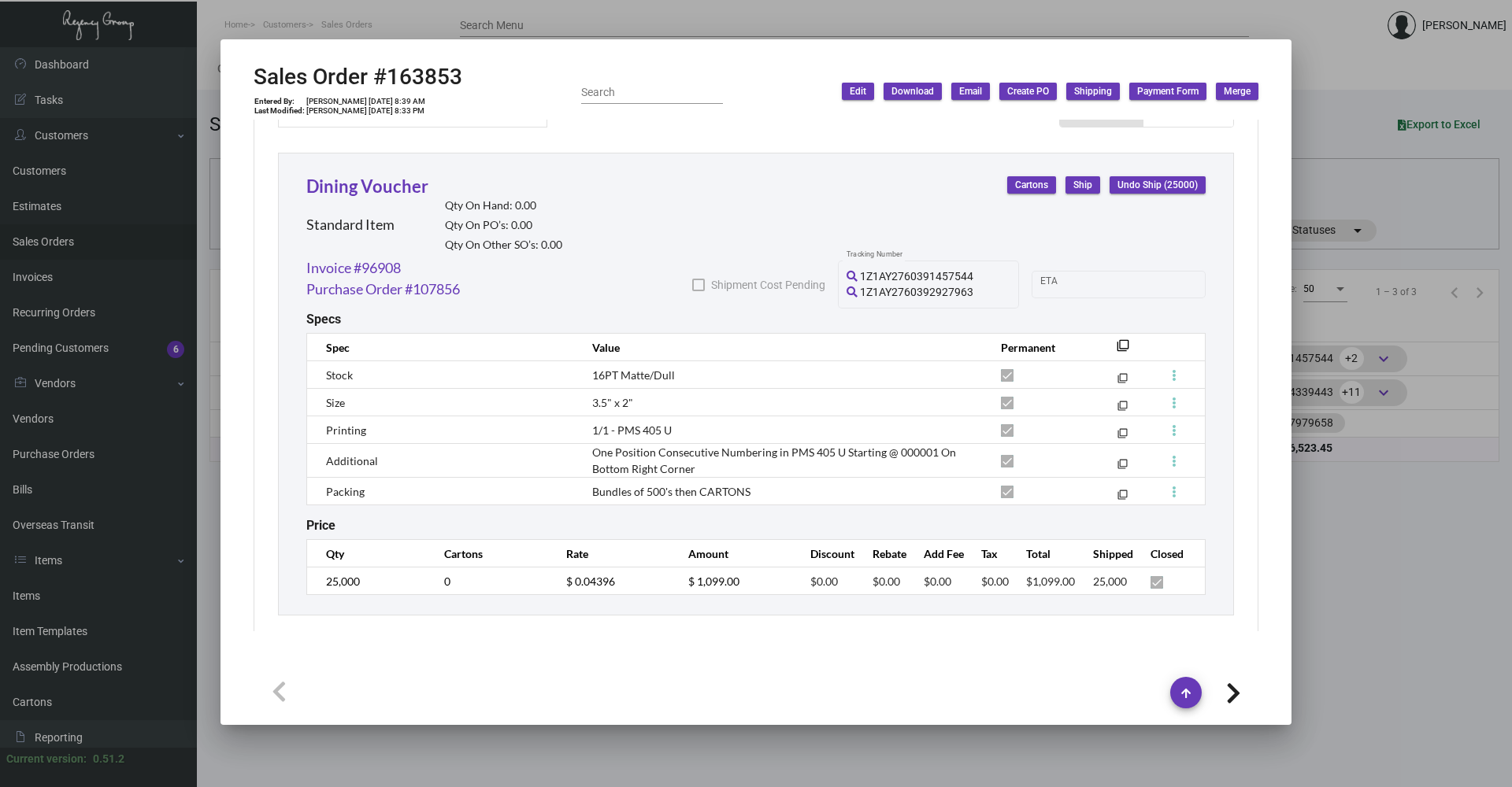
click at [731, 590] on div at bounding box center [756, 393] width 1512 height 787
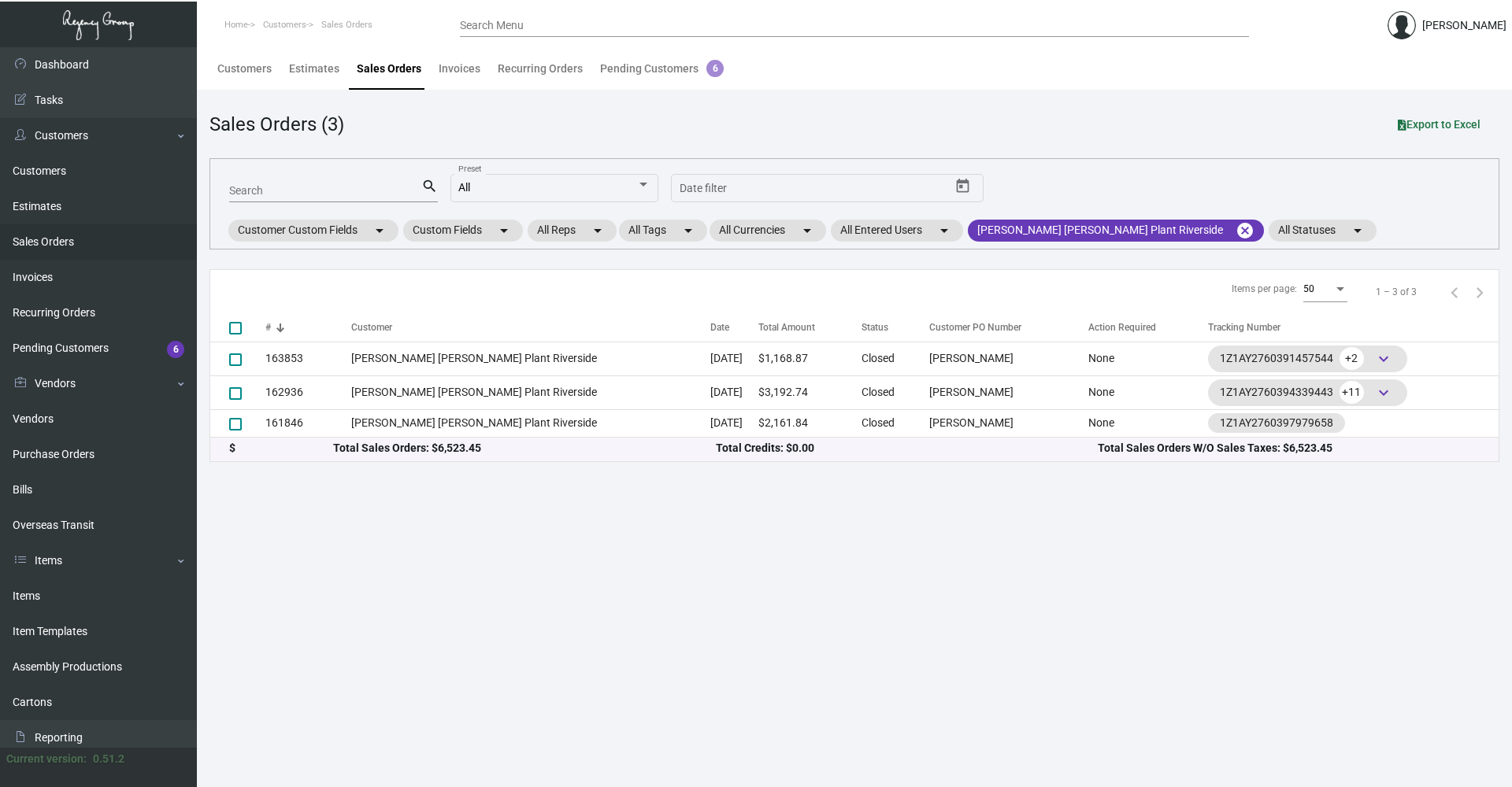
click at [731, 590] on main "Customers Estimates Sales Orders Invoices Recurring Orders Pending Customers 6 …" at bounding box center [855, 416] width 1316 height 740
